Goal: Information Seeking & Learning: Learn about a topic

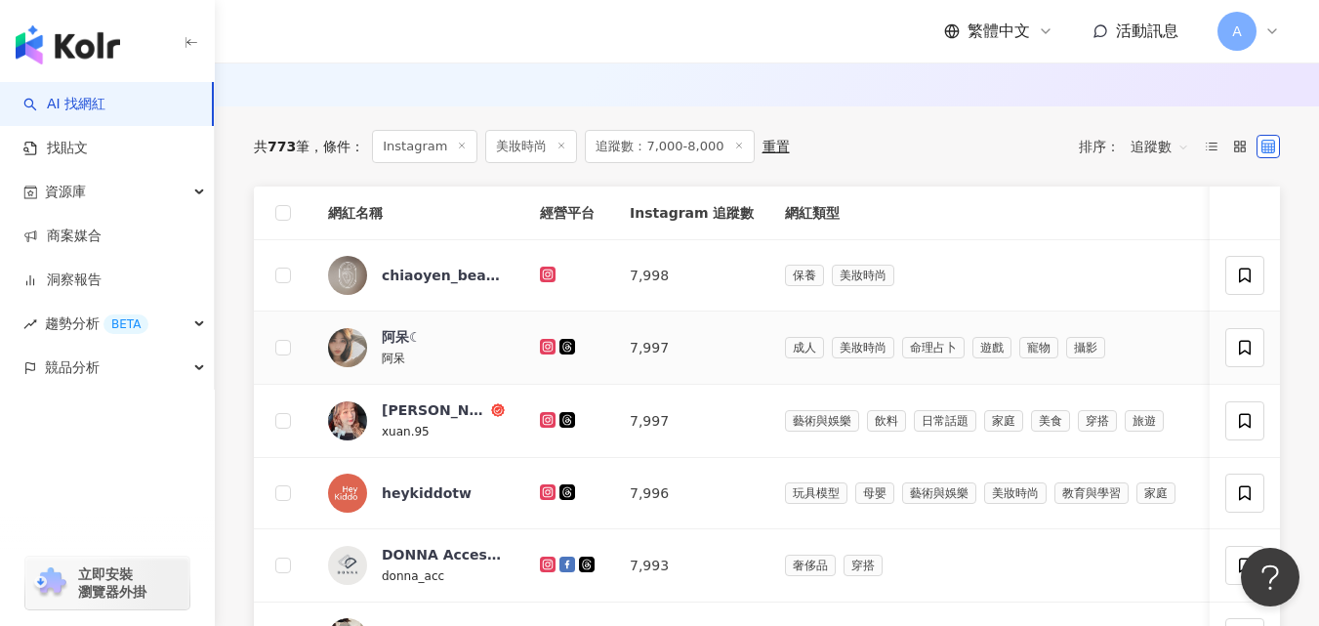
scroll to position [602, 0]
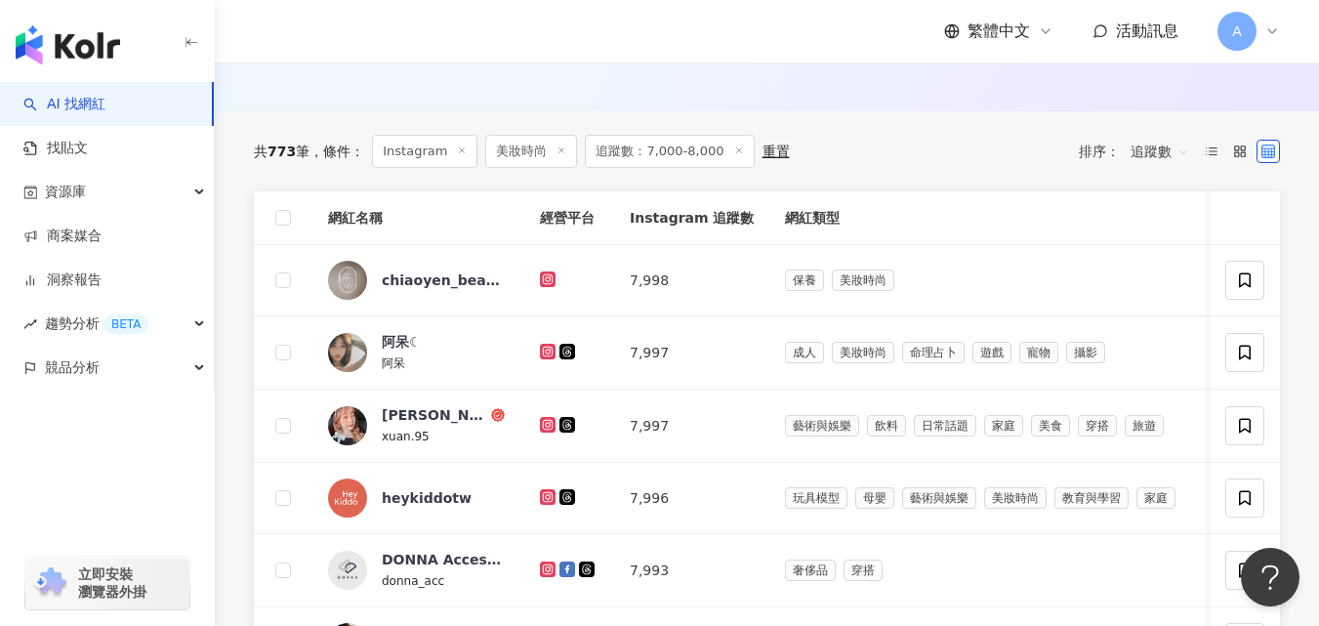
click at [1165, 155] on span "追蹤數" at bounding box center [1160, 151] width 59 height 31
click at [1157, 238] on div "追蹤數" at bounding box center [1160, 238] width 49 height 21
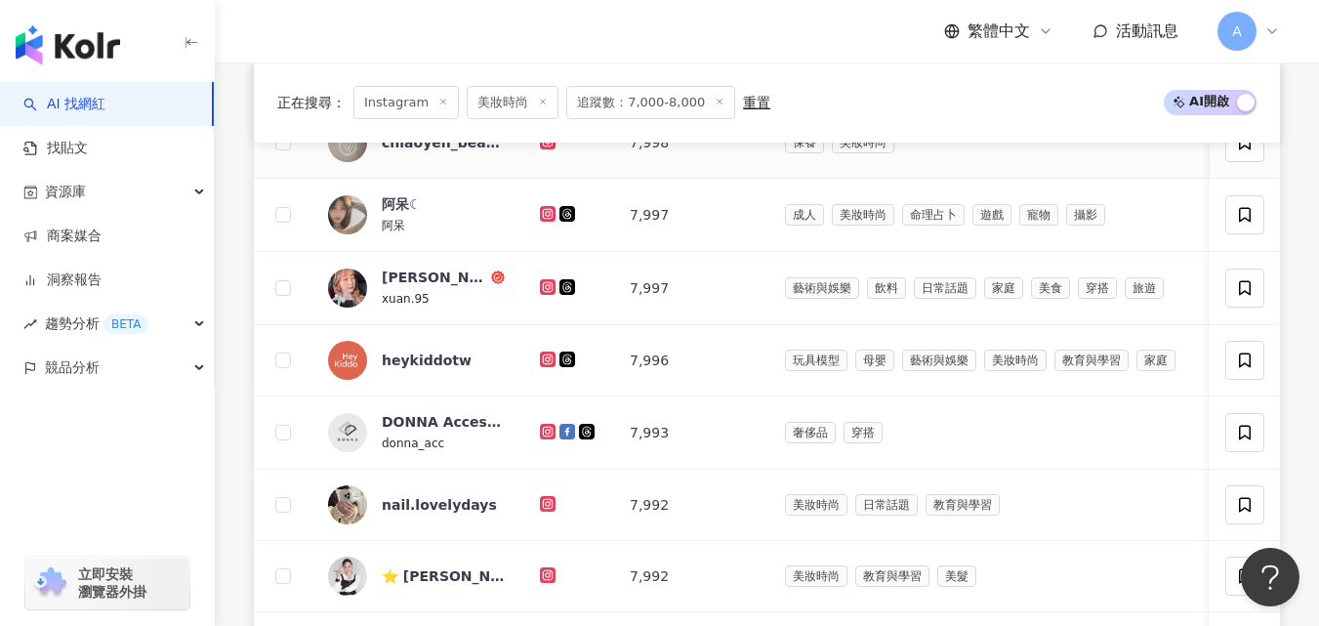
scroll to position [740, 0]
click at [546, 219] on icon at bounding box center [548, 213] width 13 height 12
click at [541, 294] on icon at bounding box center [548, 286] width 16 height 16
click at [548, 504] on icon at bounding box center [547, 502] width 3 height 3
click at [539, 589] on td at bounding box center [569, 575] width 90 height 71
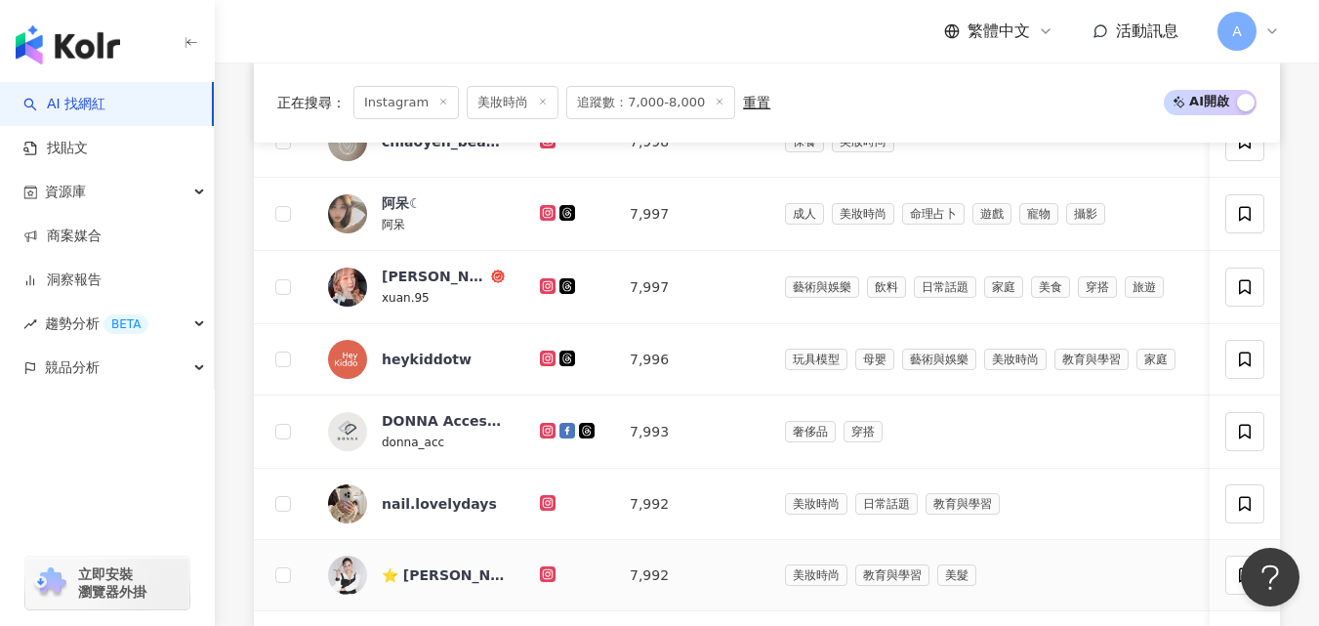
click at [546, 582] on icon at bounding box center [548, 574] width 16 height 16
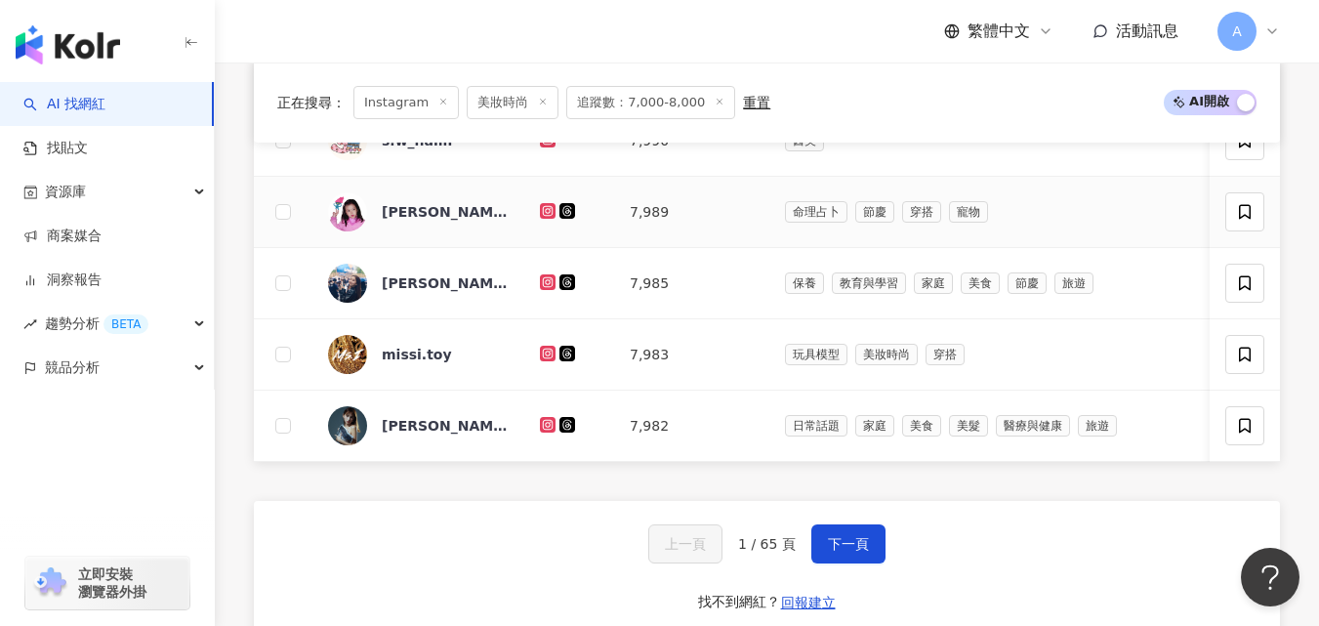
scroll to position [1251, 0]
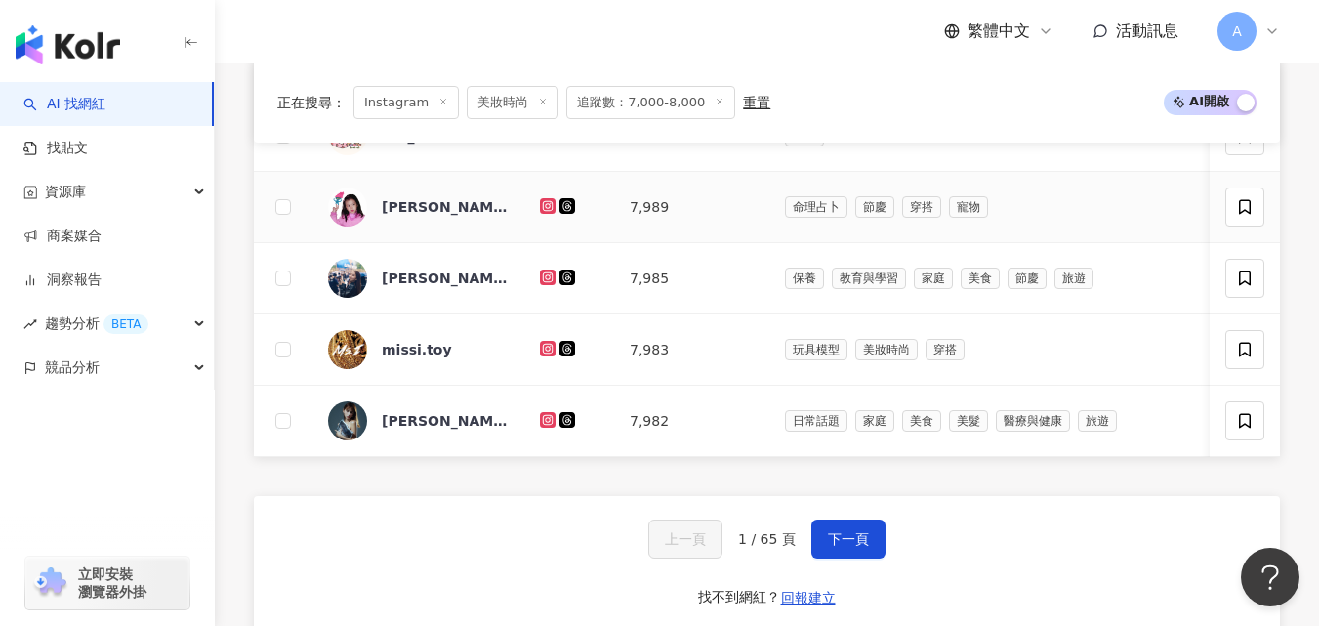
click at [548, 212] on icon at bounding box center [548, 206] width 13 height 12
click at [549, 283] on icon at bounding box center [548, 277] width 13 height 12
click at [544, 285] on icon at bounding box center [548, 278] width 16 height 16
click at [541, 356] on icon at bounding box center [548, 349] width 16 height 16
click at [551, 428] on icon at bounding box center [548, 420] width 16 height 16
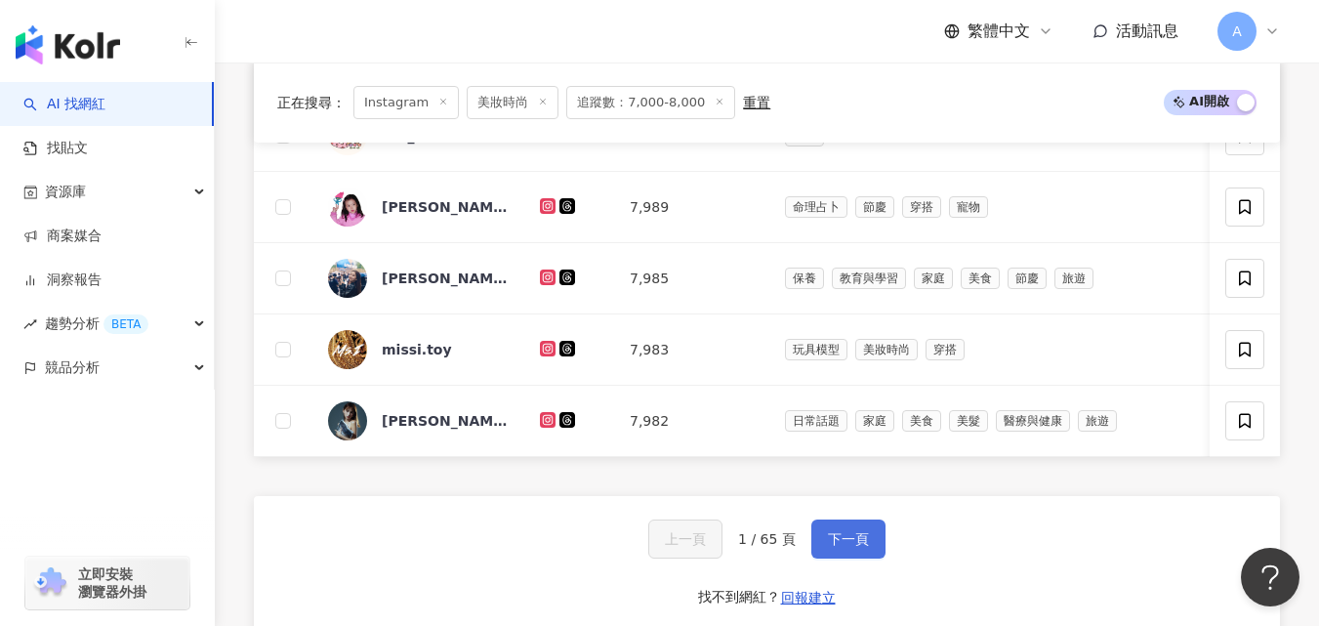
click at [861, 559] on button "下一頁" at bounding box center [848, 538] width 74 height 39
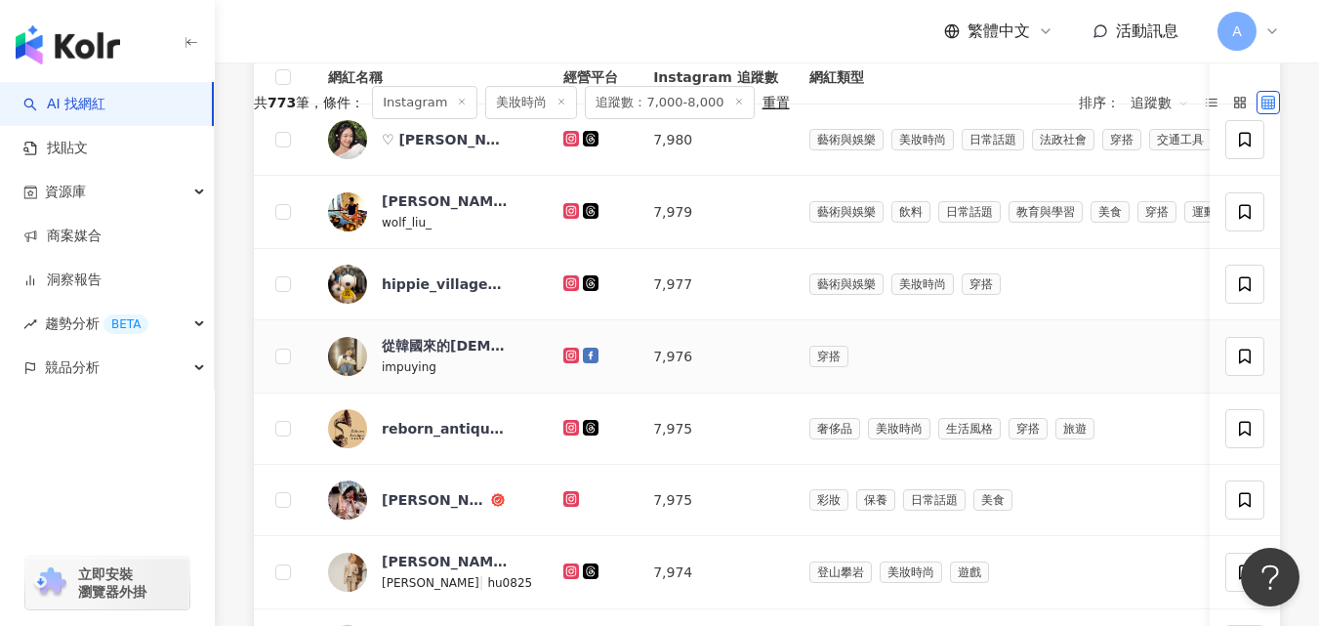
scroll to position [743, 0]
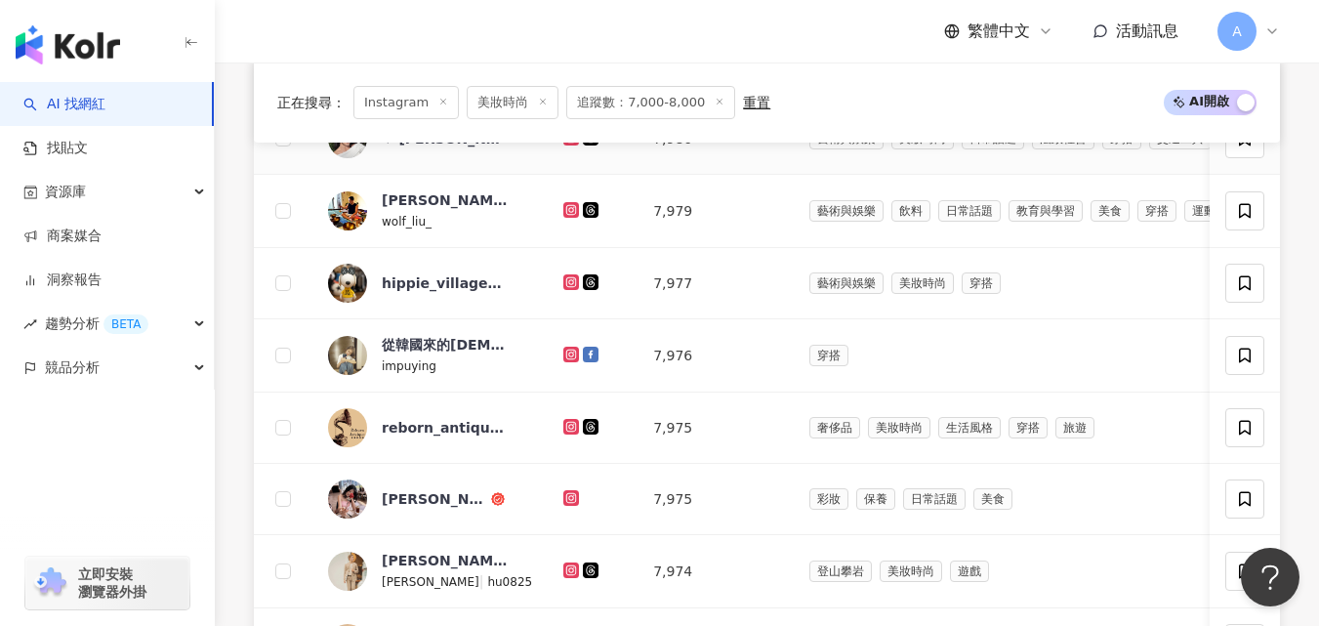
click at [565, 144] on icon at bounding box center [571, 138] width 13 height 12
click at [565, 216] on icon at bounding box center [571, 210] width 13 height 12
click at [567, 285] on icon at bounding box center [571, 281] width 8 height 8
click at [565, 360] on icon at bounding box center [571, 355] width 13 height 12
click at [565, 504] on icon at bounding box center [571, 498] width 13 height 12
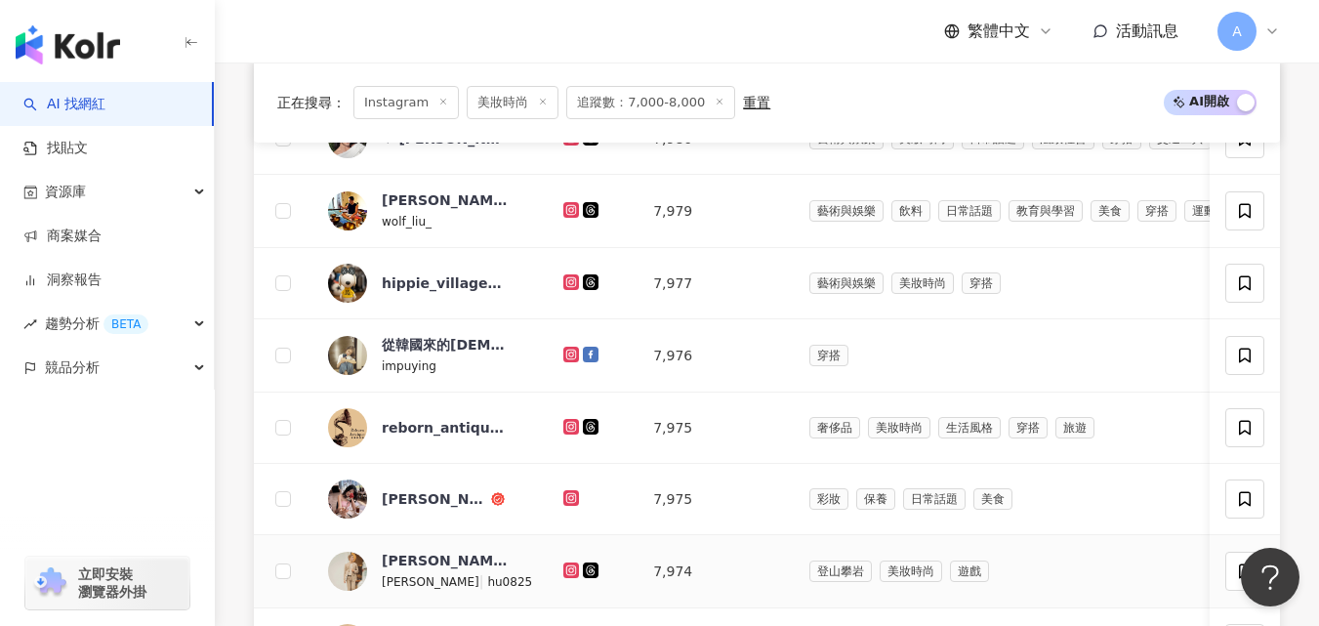
click at [563, 578] on icon at bounding box center [571, 570] width 16 height 16
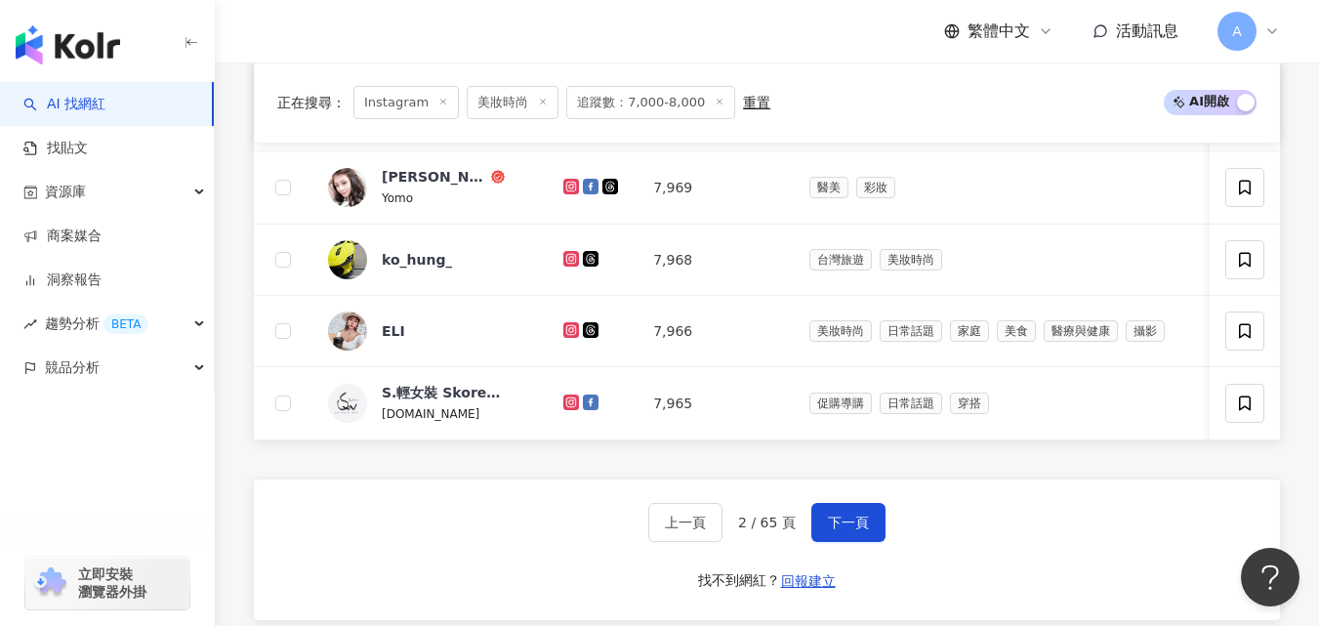
scroll to position [1220, 0]
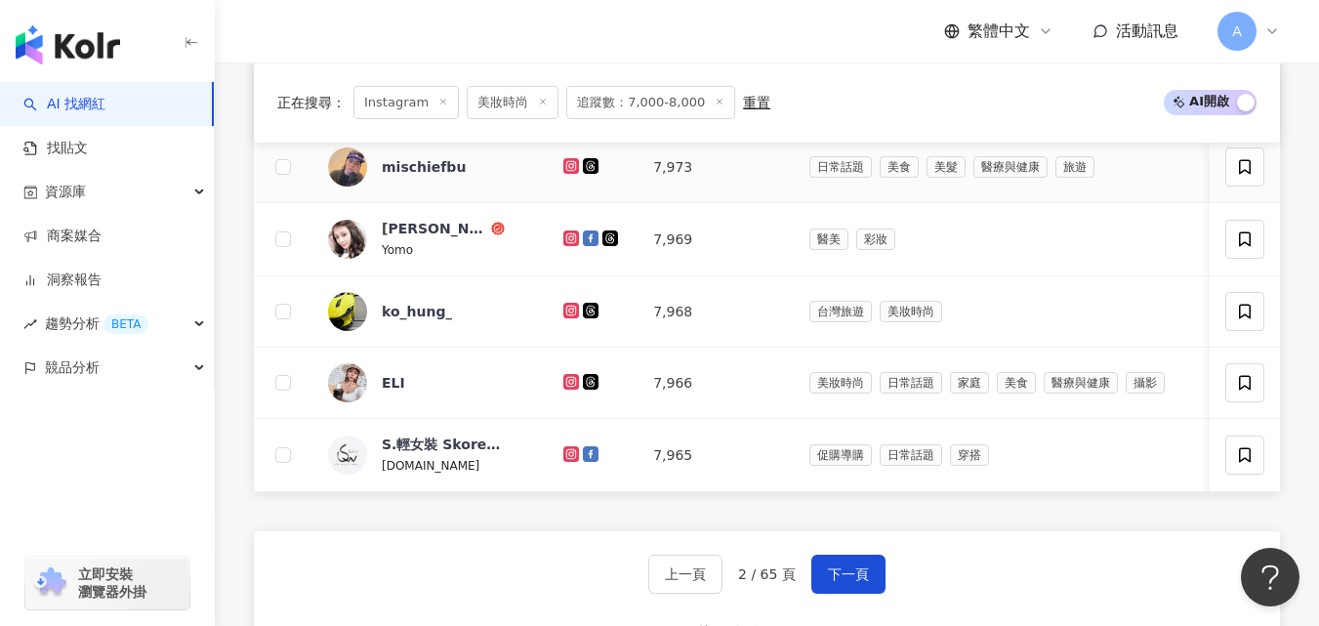
click at [565, 172] on icon at bounding box center [571, 166] width 13 height 12
click at [567, 241] on icon at bounding box center [571, 237] width 8 height 8
click at [569, 311] on icon at bounding box center [570, 310] width 3 height 3
click at [565, 388] on icon at bounding box center [571, 382] width 13 height 12
click at [844, 582] on span "下一頁" at bounding box center [848, 574] width 41 height 16
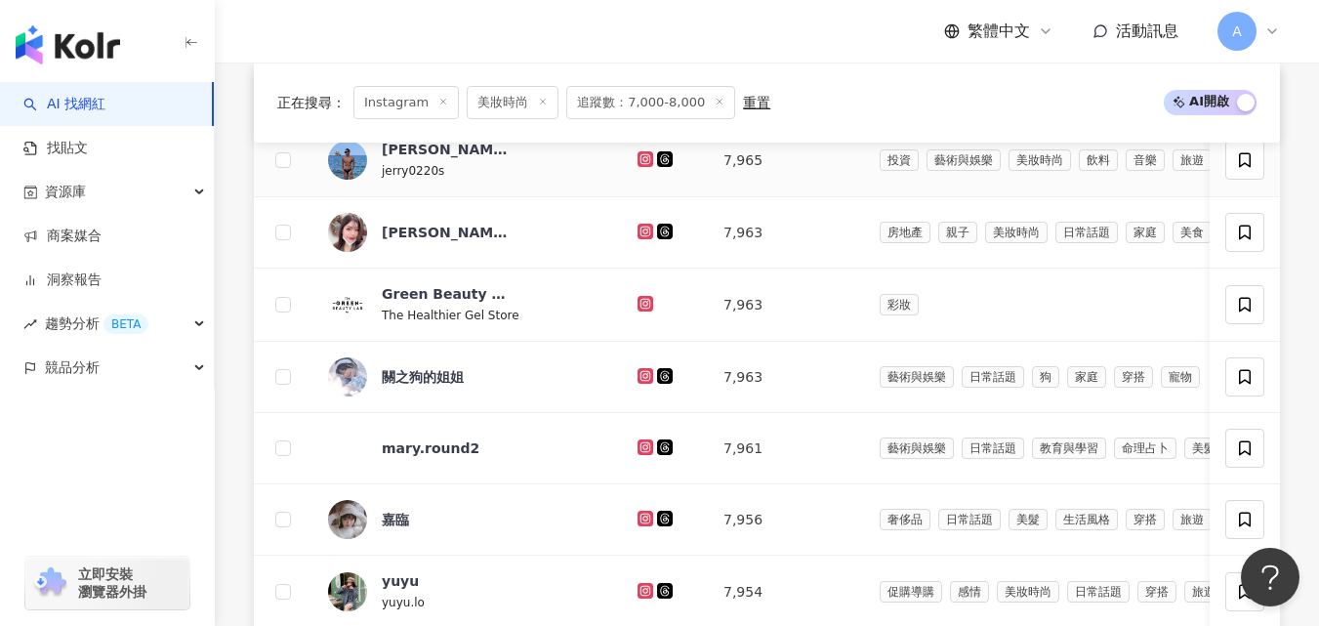
scroll to position [724, 0]
click at [642, 161] on icon at bounding box center [646, 157] width 8 height 8
click at [640, 236] on icon at bounding box center [646, 231] width 13 height 12
click at [638, 383] on icon at bounding box center [646, 375] width 16 height 16
click at [640, 452] on icon at bounding box center [646, 446] width 13 height 12
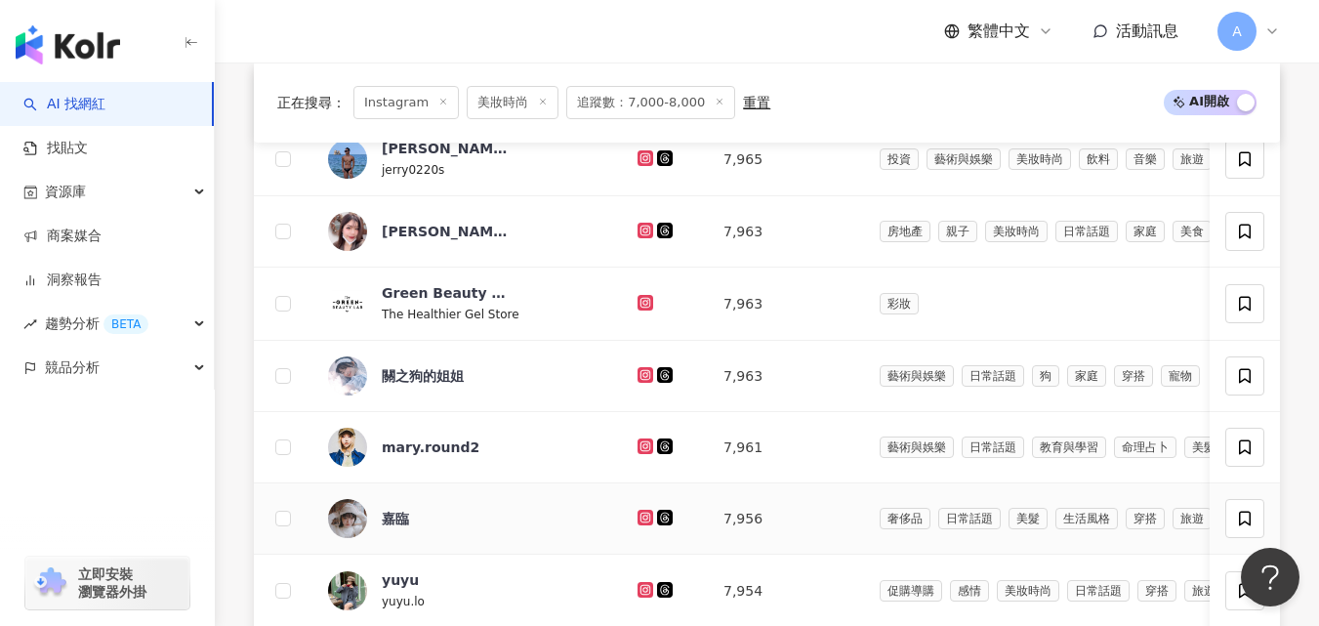
click at [638, 523] on link at bounding box center [648, 519] width 20 height 16
click at [638, 598] on icon at bounding box center [646, 590] width 16 height 16
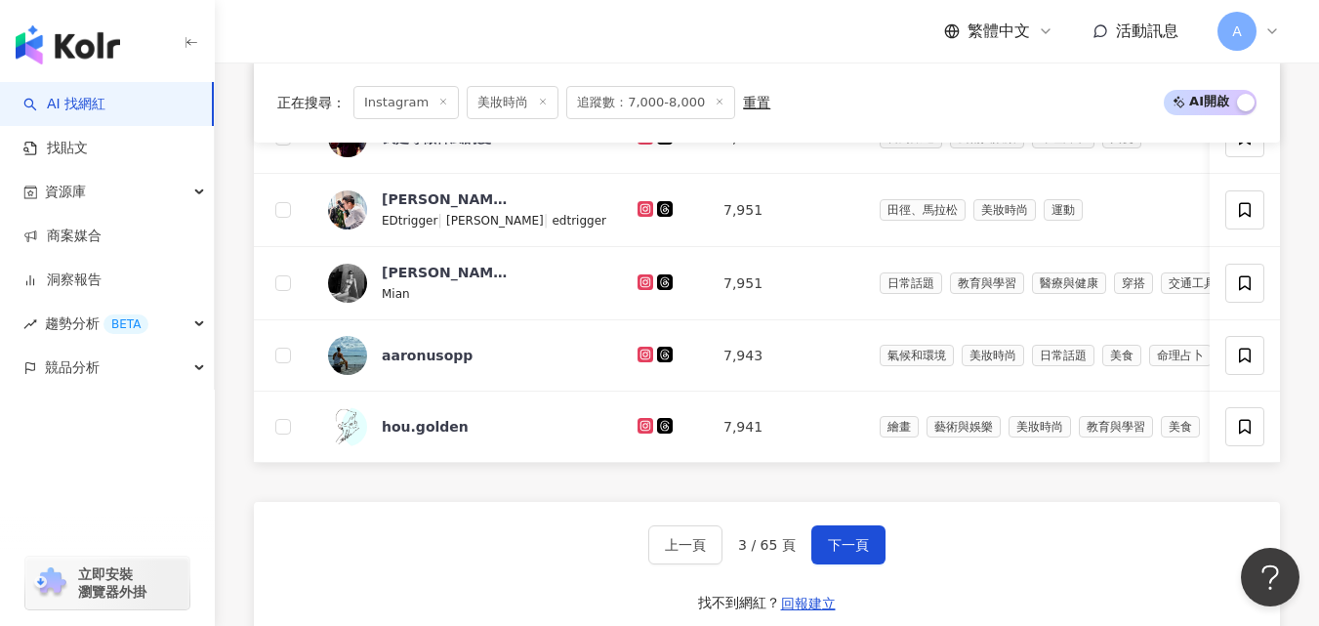
scroll to position [1248, 0]
click at [638, 218] on icon at bounding box center [646, 210] width 16 height 16
click at [642, 286] on icon at bounding box center [646, 282] width 8 height 8
click at [638, 363] on icon at bounding box center [646, 356] width 16 height 16
click at [638, 361] on link at bounding box center [648, 357] width 20 height 16
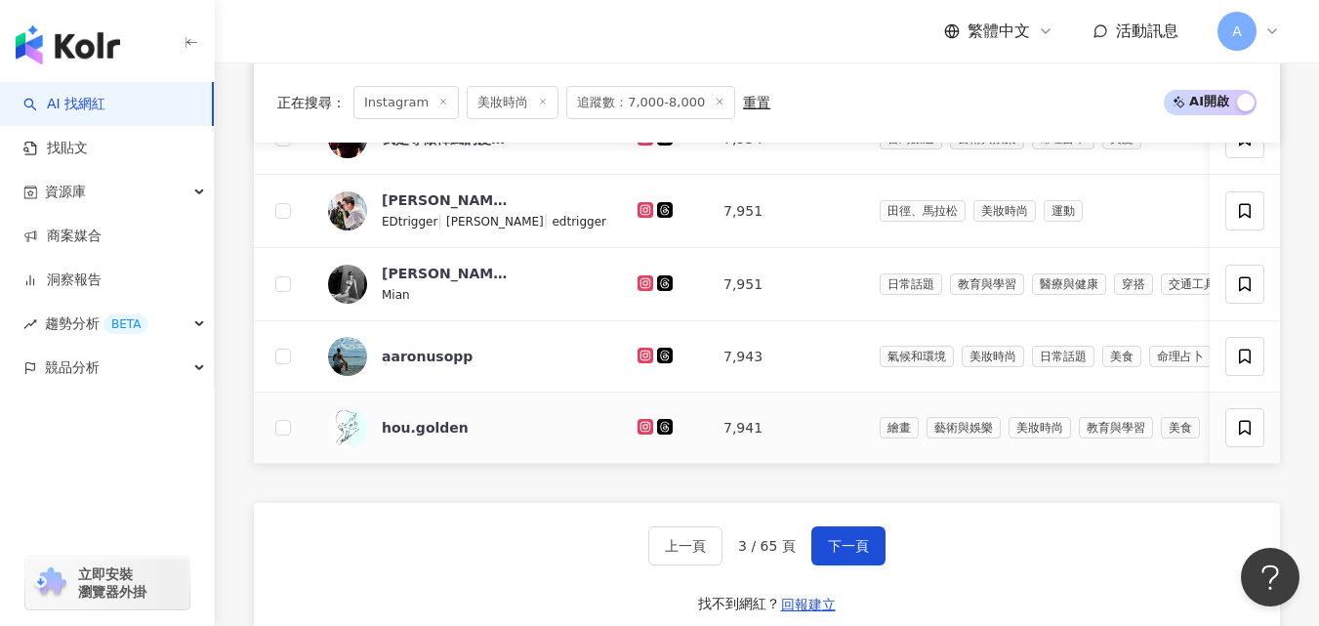
click at [642, 430] on icon at bounding box center [646, 426] width 8 height 8
click at [842, 561] on button "下一頁" at bounding box center [848, 545] width 74 height 39
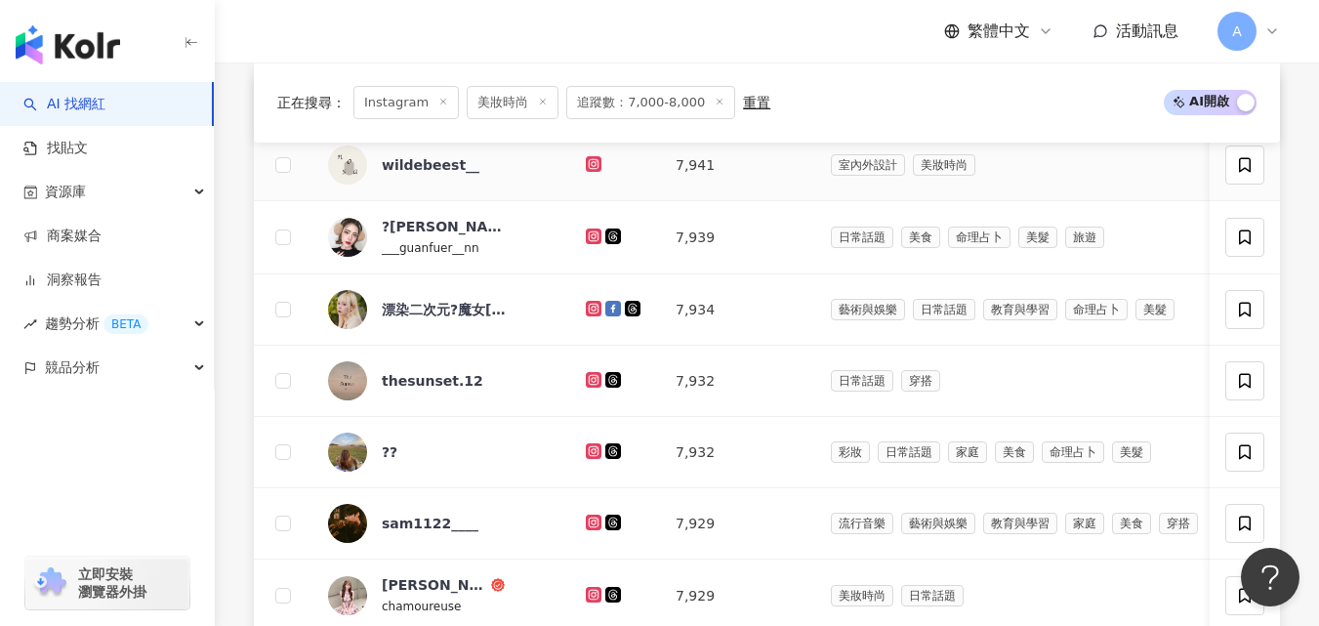
scroll to position [716, 0]
